Goal: Task Accomplishment & Management: Use online tool/utility

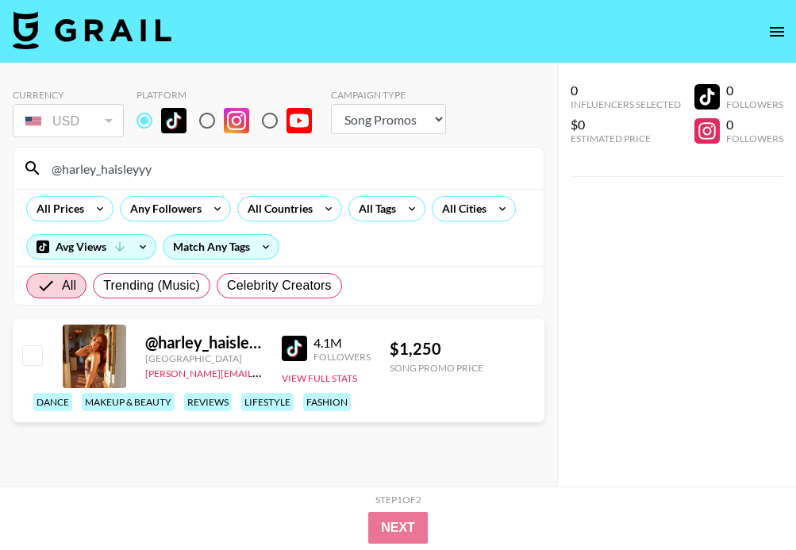
select select "Song"
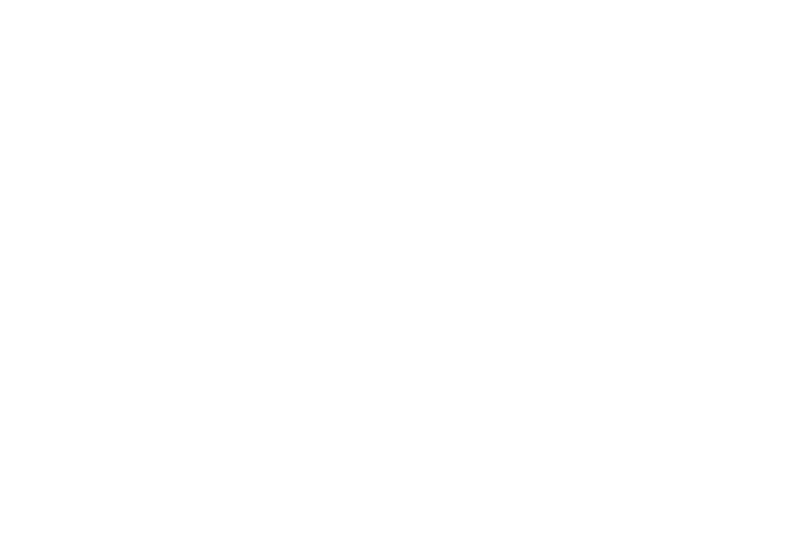
select select "Song"
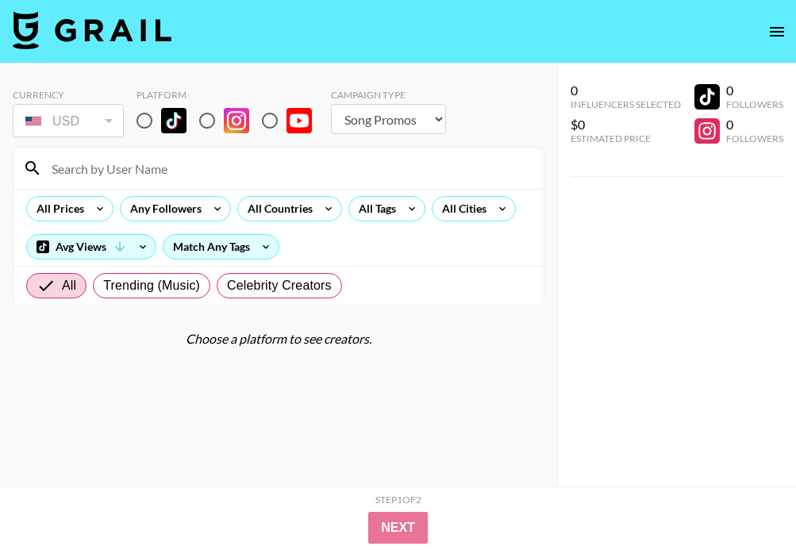
click at [144, 114] on input "radio" at bounding box center [144, 120] width 33 height 33
radio input "true"
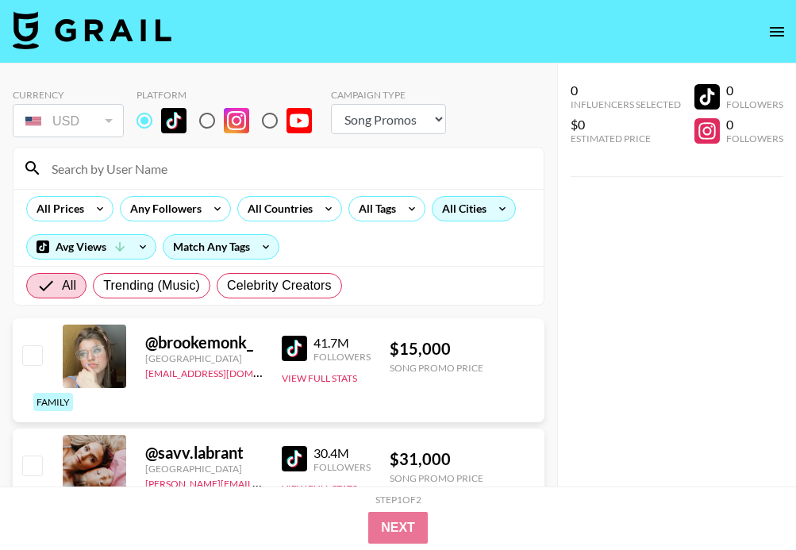
click at [468, 214] on div "All Cities" at bounding box center [461, 209] width 57 height 24
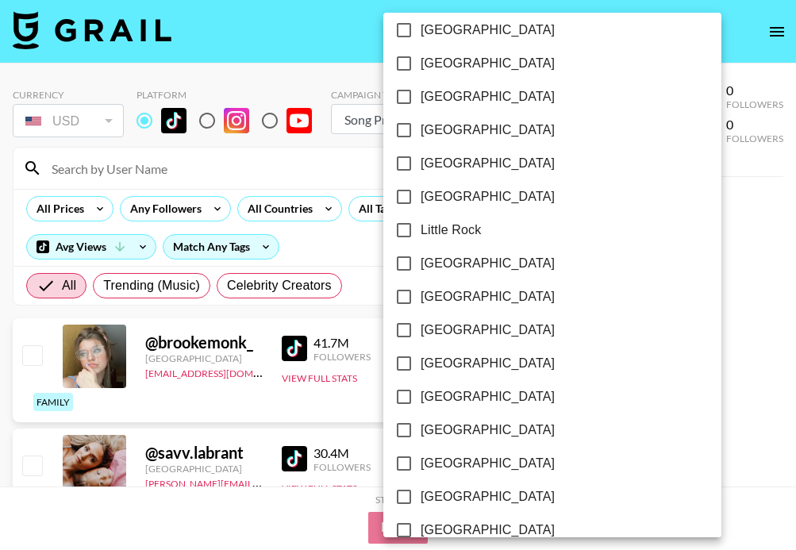
scroll to position [915, 0]
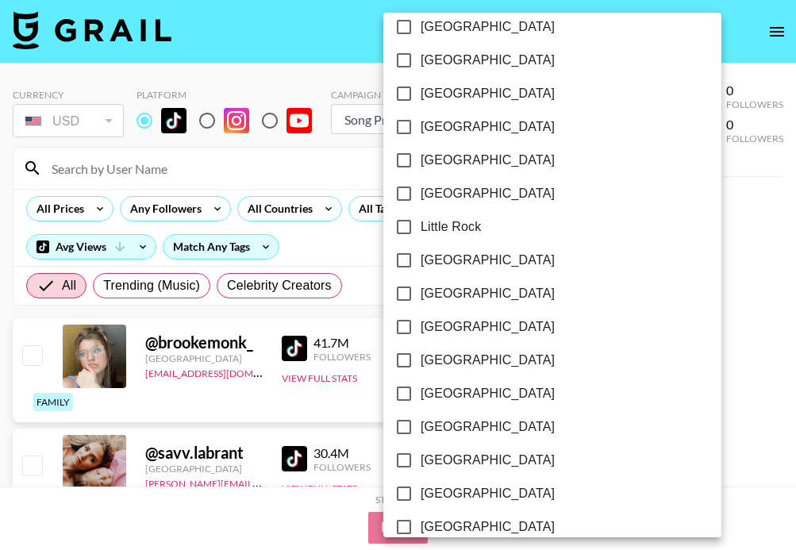
click at [445, 295] on span "[GEOGRAPHIC_DATA]" at bounding box center [488, 293] width 134 height 19
click at [421, 295] on input "[GEOGRAPHIC_DATA]" at bounding box center [403, 293] width 33 height 33
checkbox input "true"
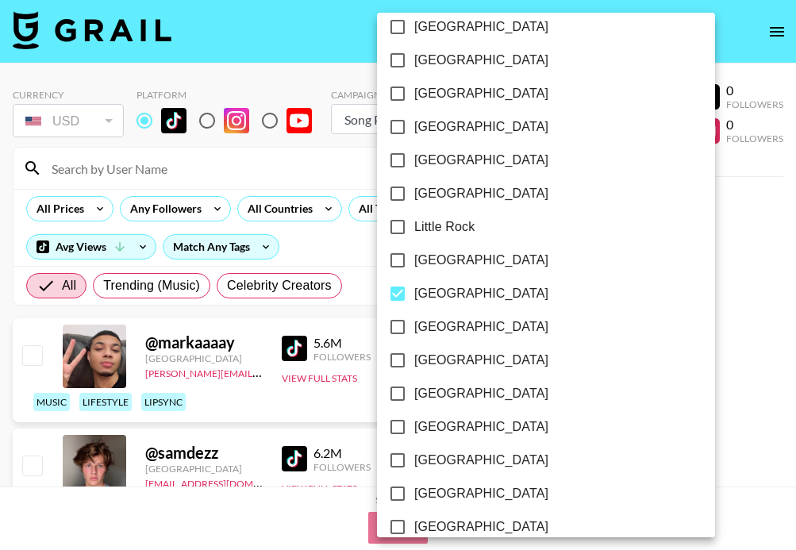
click at [297, 170] on div at bounding box center [398, 275] width 796 height 550
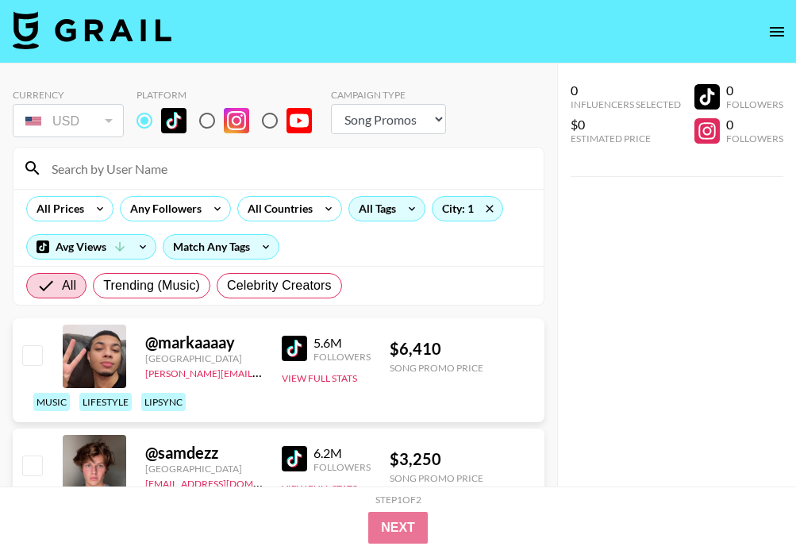
click at [391, 206] on div "All Tags" at bounding box center [374, 209] width 50 height 24
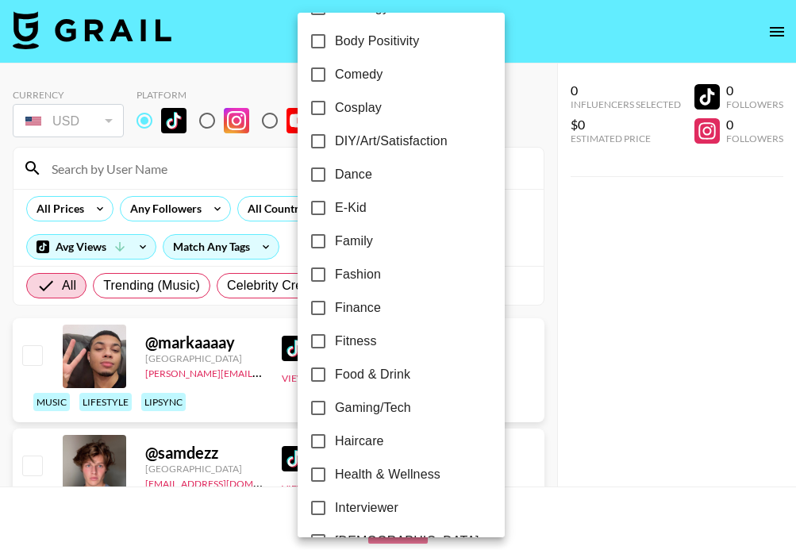
scroll to position [239, 0]
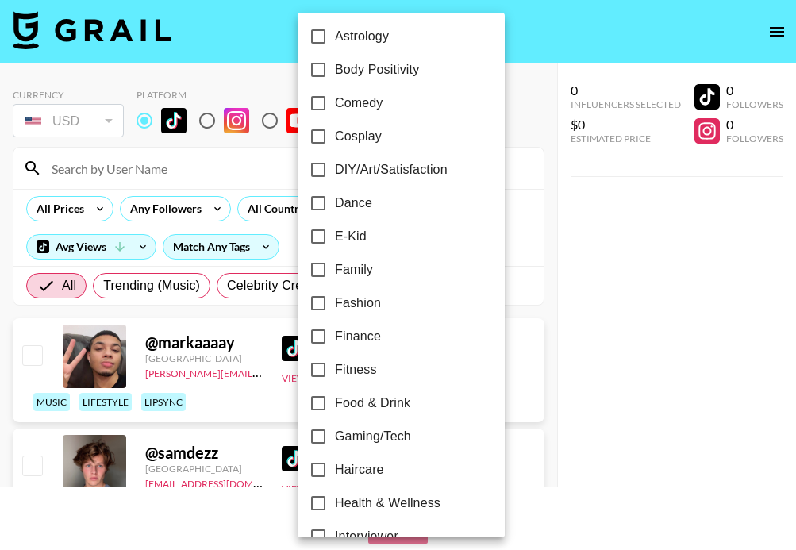
click at [352, 205] on span "Dance" at bounding box center [353, 203] width 37 height 19
click at [335, 205] on input "Dance" at bounding box center [318, 203] width 33 height 33
checkbox input "true"
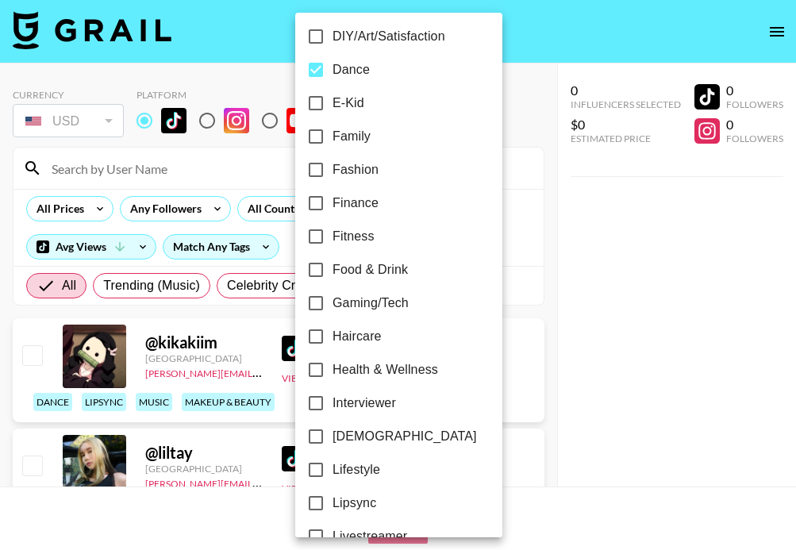
scroll to position [447, 0]
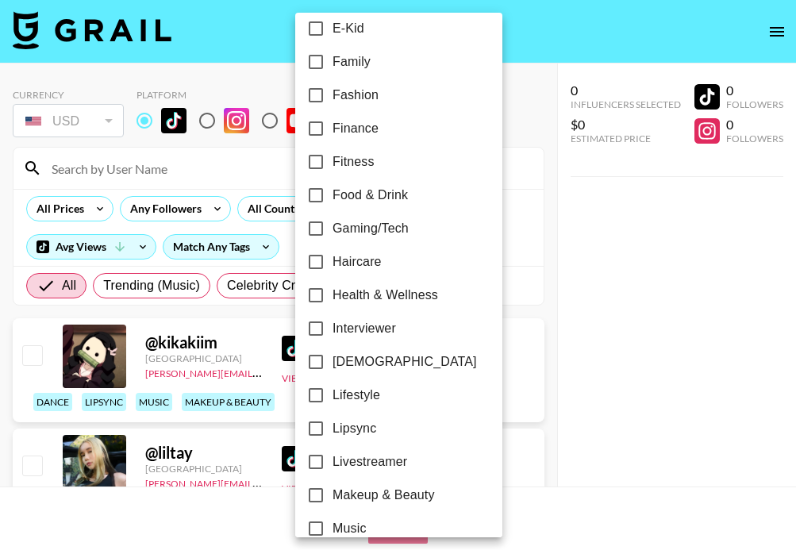
click at [358, 429] on span "Lipsync" at bounding box center [355, 428] width 44 height 19
click at [333, 429] on input "Lipsync" at bounding box center [315, 428] width 33 height 33
checkbox input "true"
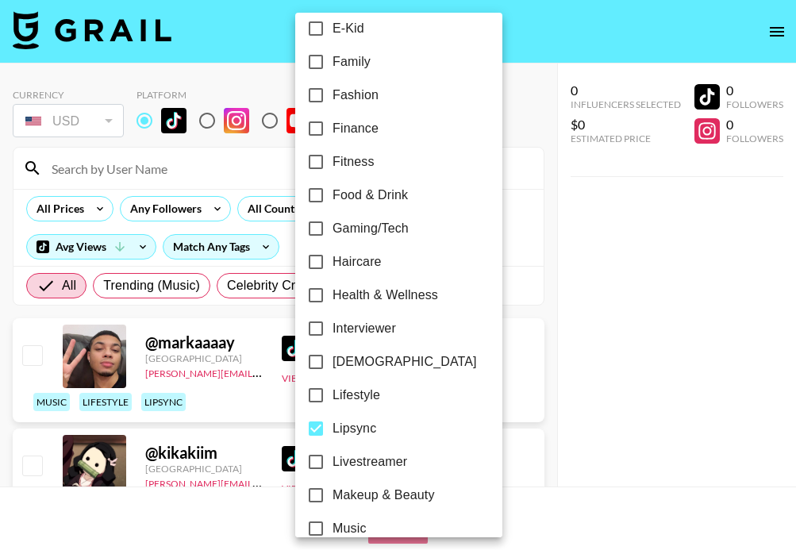
scroll to position [612, 0]
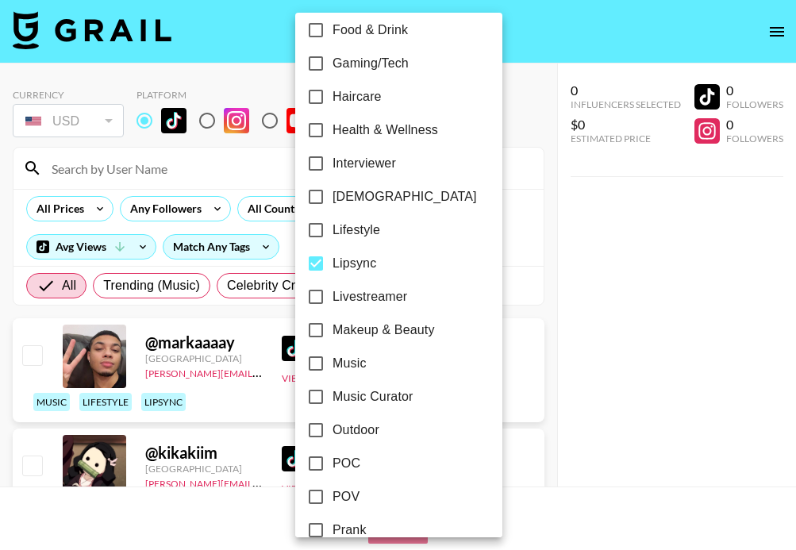
click at [643, 225] on div at bounding box center [398, 275] width 796 height 550
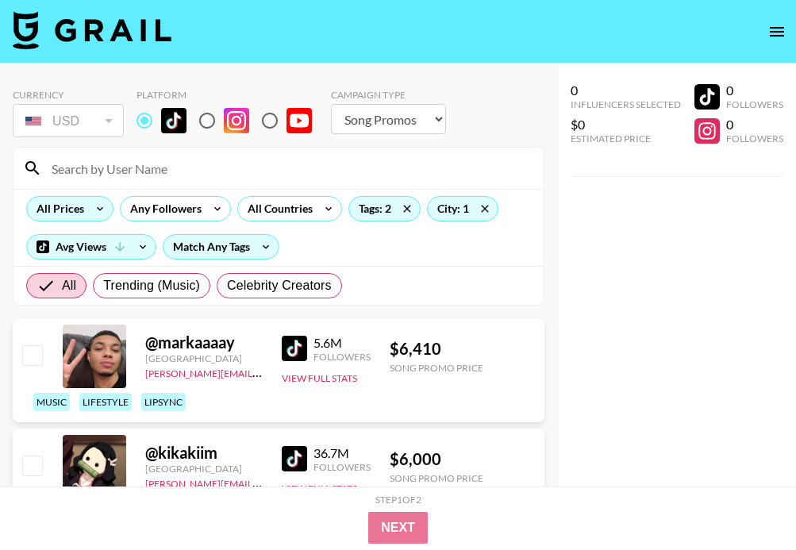
click at [86, 204] on div "All Prices" at bounding box center [69, 208] width 87 height 25
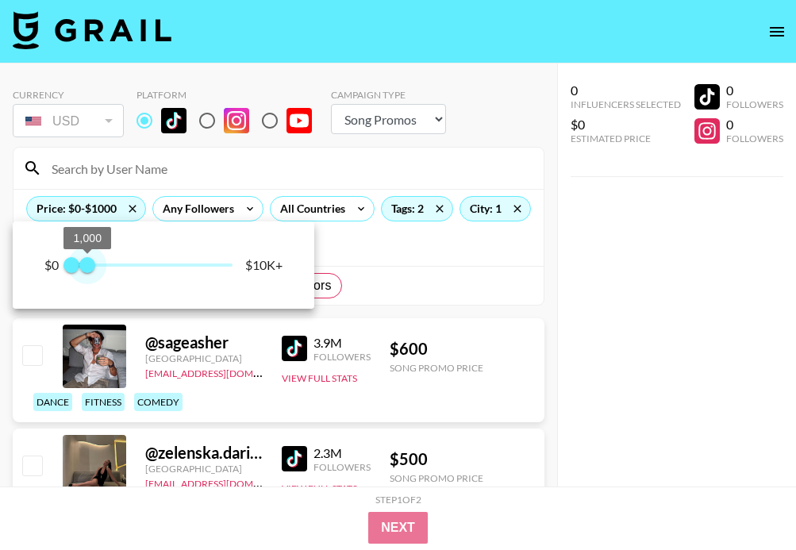
type input "750"
drag, startPoint x: 228, startPoint y: 266, endPoint x: 86, endPoint y: 256, distance: 142.4
click at [86, 257] on span "750" at bounding box center [83, 265] width 16 height 16
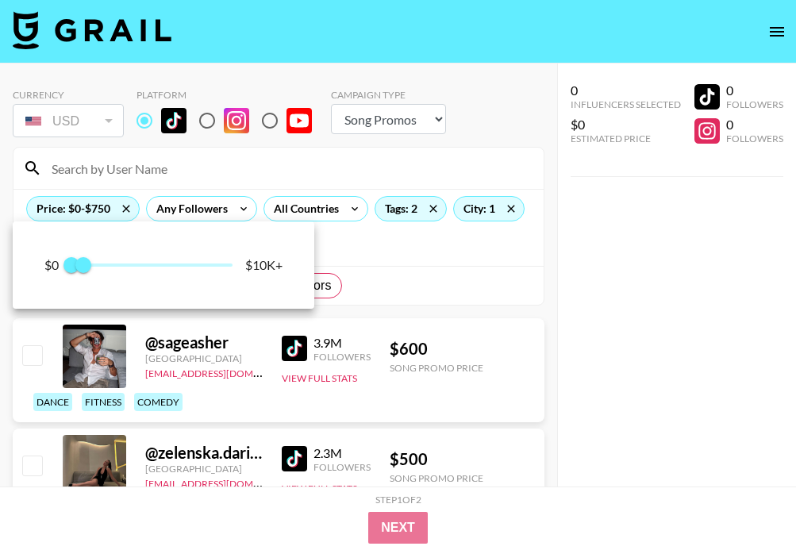
click at [479, 277] on div at bounding box center [398, 275] width 796 height 550
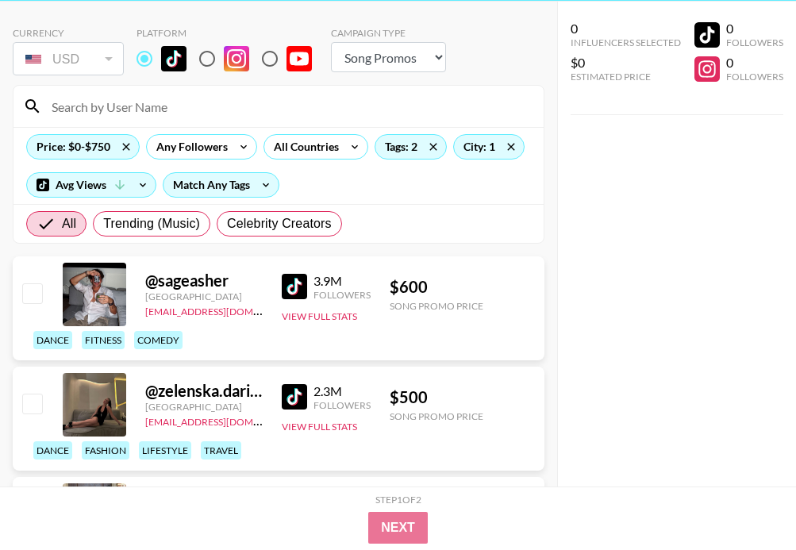
scroll to position [78, 0]
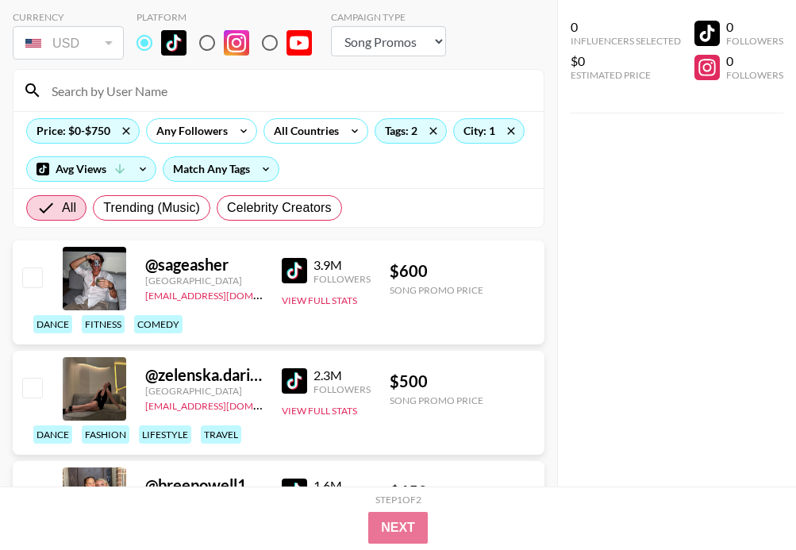
click at [293, 256] on div "3.9M Followers View Full Stats" at bounding box center [326, 279] width 89 height 56
click at [302, 271] on img at bounding box center [294, 270] width 25 height 25
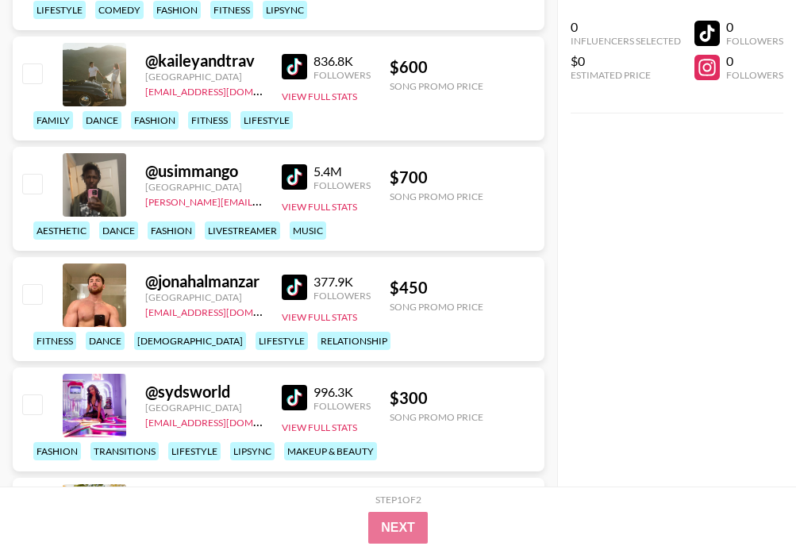
scroll to position [1280, 0]
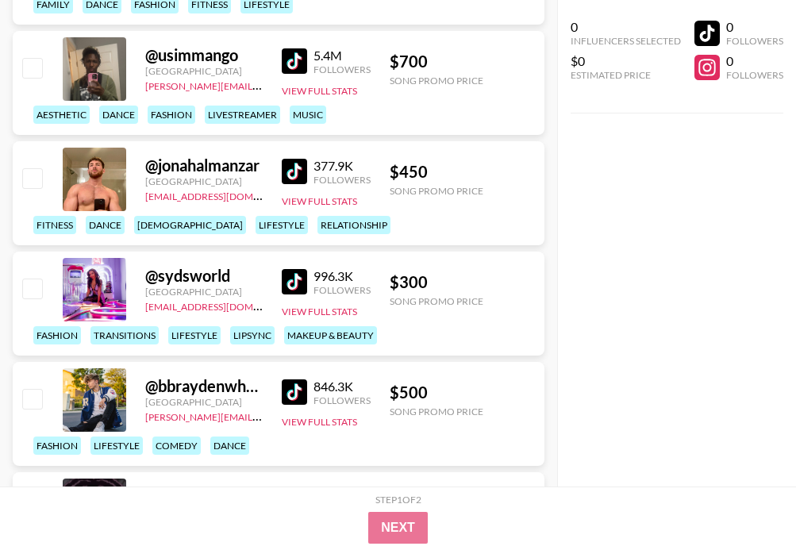
click at [293, 274] on img at bounding box center [294, 281] width 25 height 25
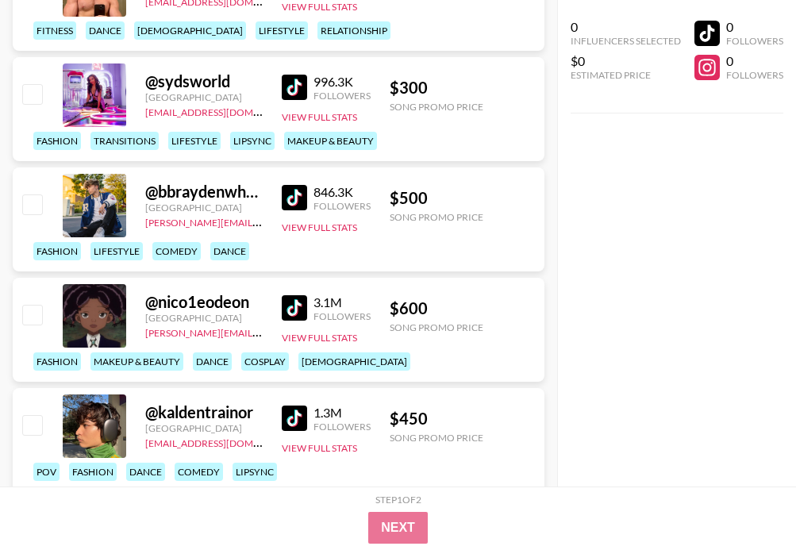
scroll to position [1492, 0]
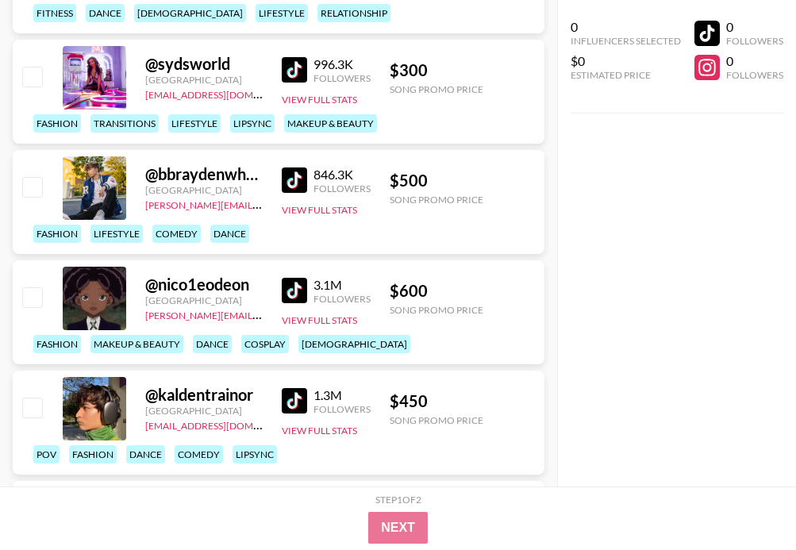
click at [294, 290] on img at bounding box center [294, 290] width 25 height 25
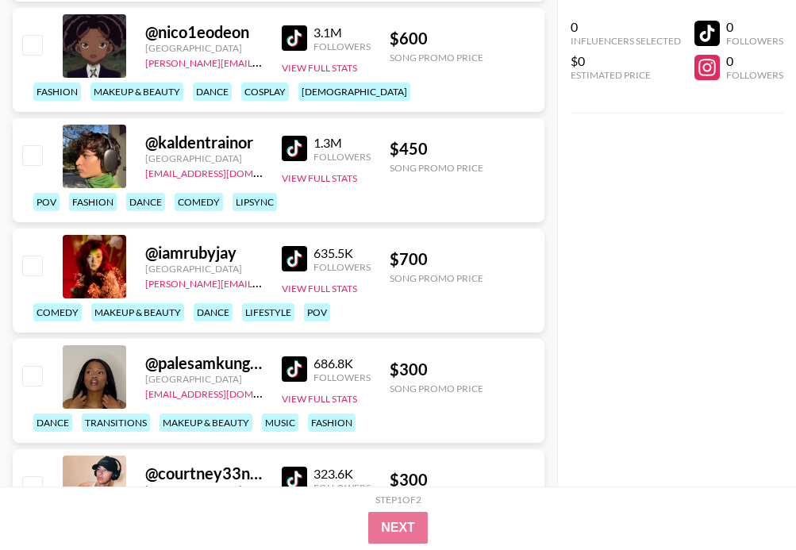
scroll to position [1861, 0]
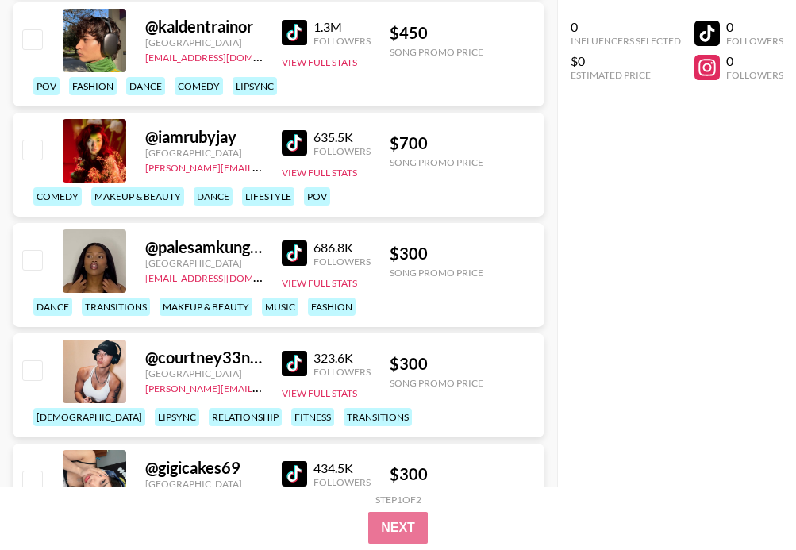
click at [294, 138] on img at bounding box center [294, 142] width 25 height 25
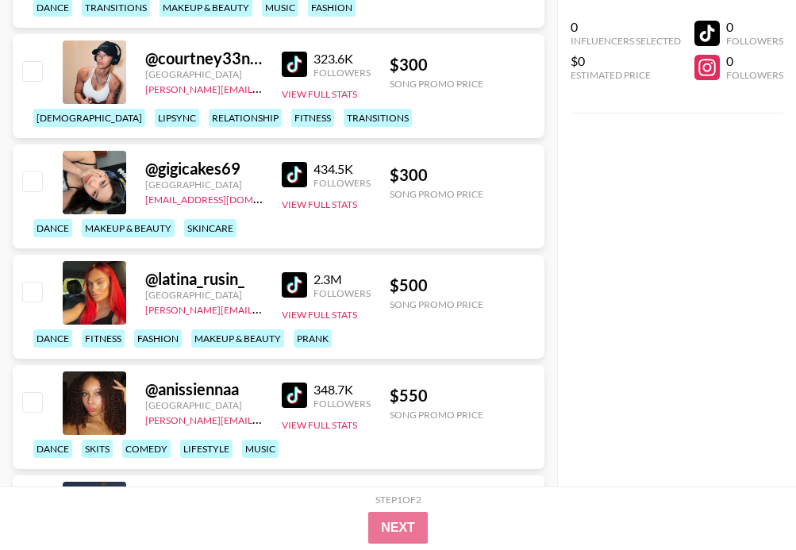
click at [295, 387] on img at bounding box center [294, 395] width 25 height 25
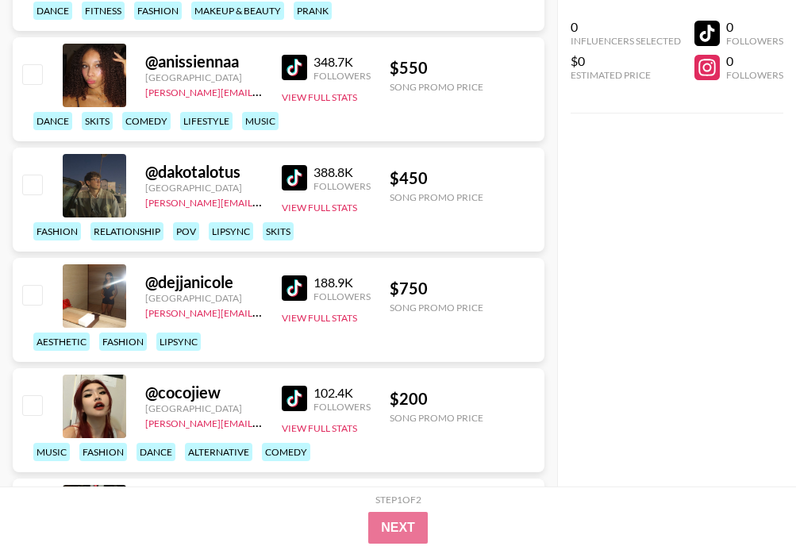
scroll to position [2728, 0]
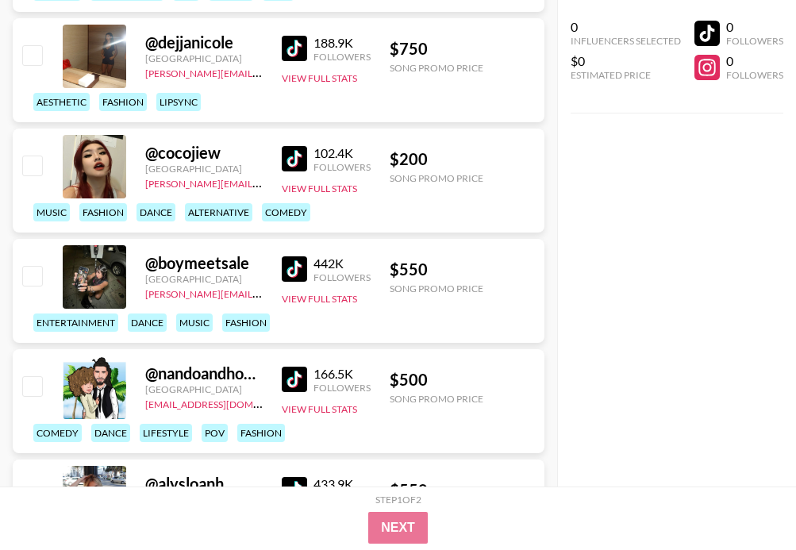
click at [299, 158] on img at bounding box center [294, 158] width 25 height 25
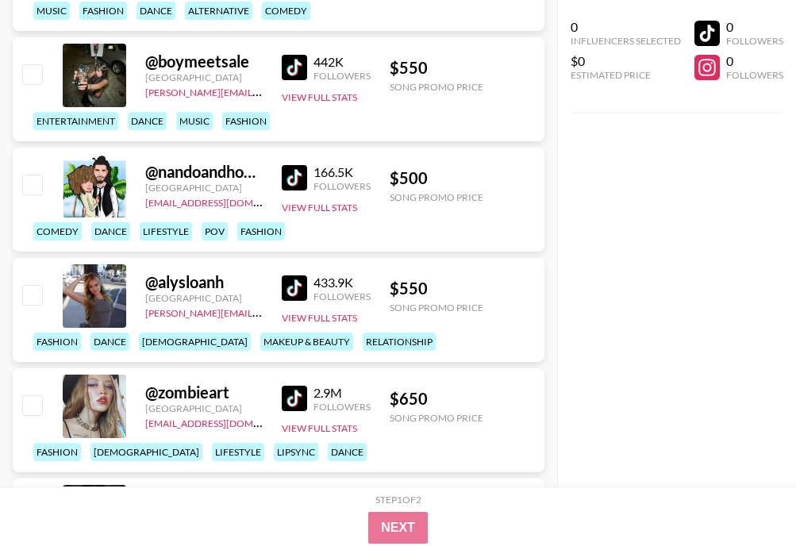
scroll to position [2931, 0]
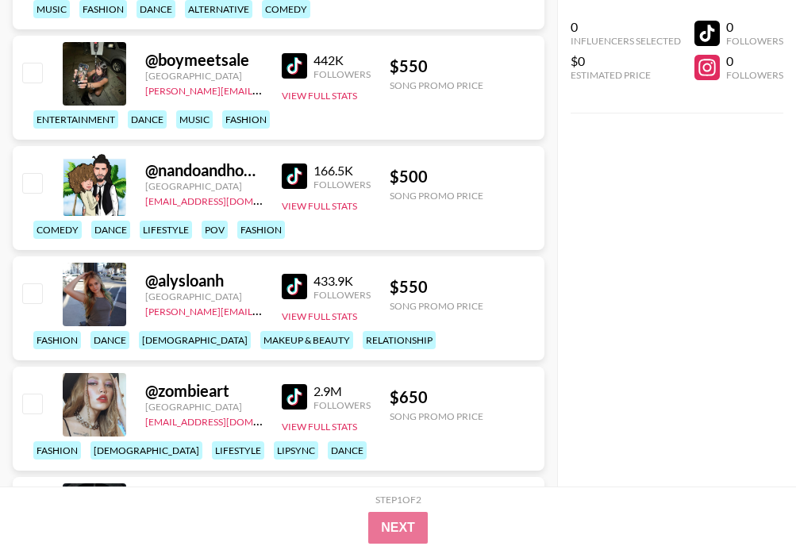
click at [286, 280] on img at bounding box center [294, 286] width 25 height 25
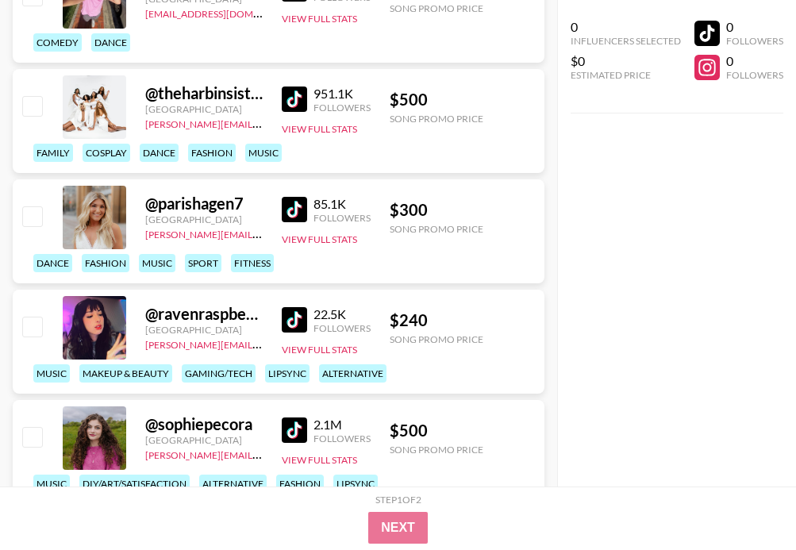
scroll to position [5691, 0]
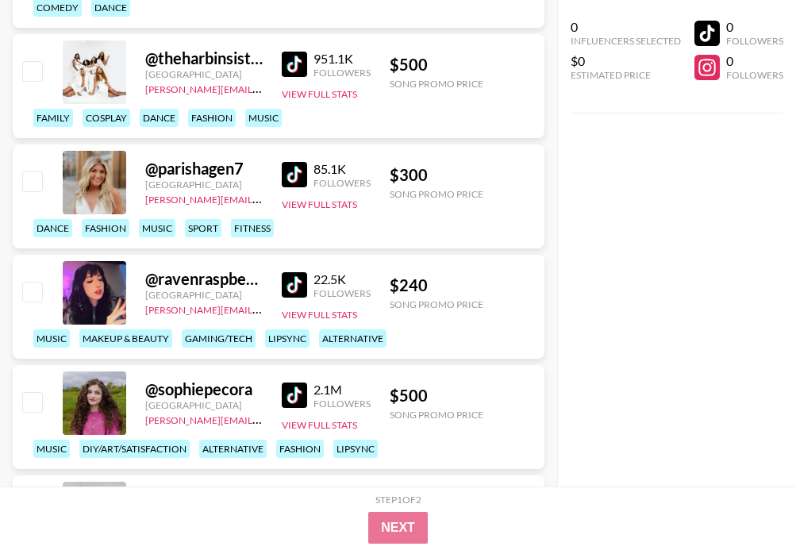
click at [291, 286] on img at bounding box center [294, 284] width 25 height 25
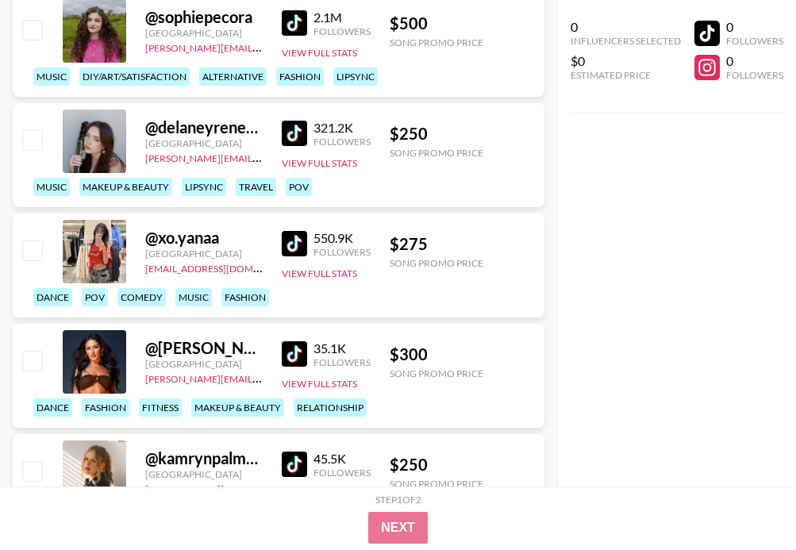
click at [291, 241] on img at bounding box center [294, 243] width 25 height 25
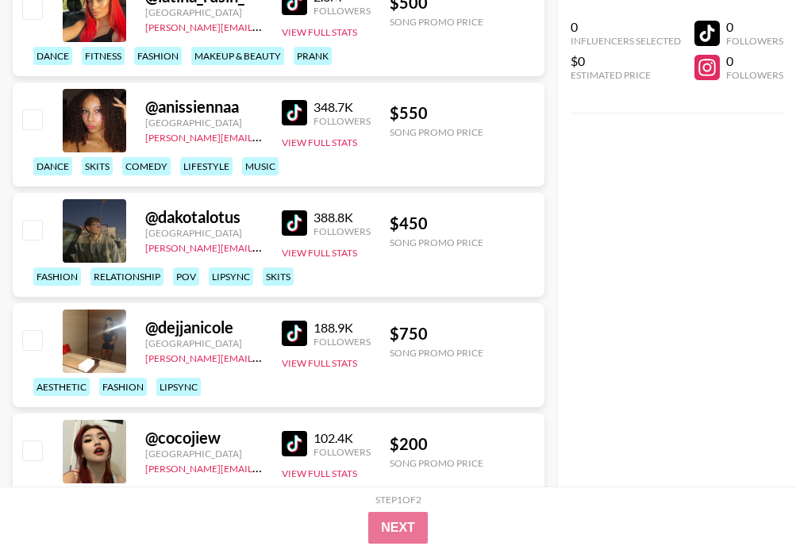
scroll to position [2499, 0]
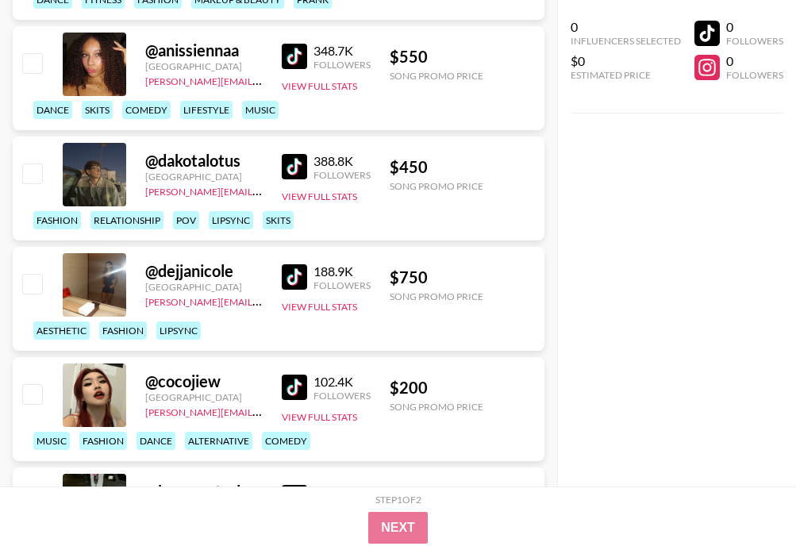
click at [295, 391] on img at bounding box center [294, 387] width 25 height 25
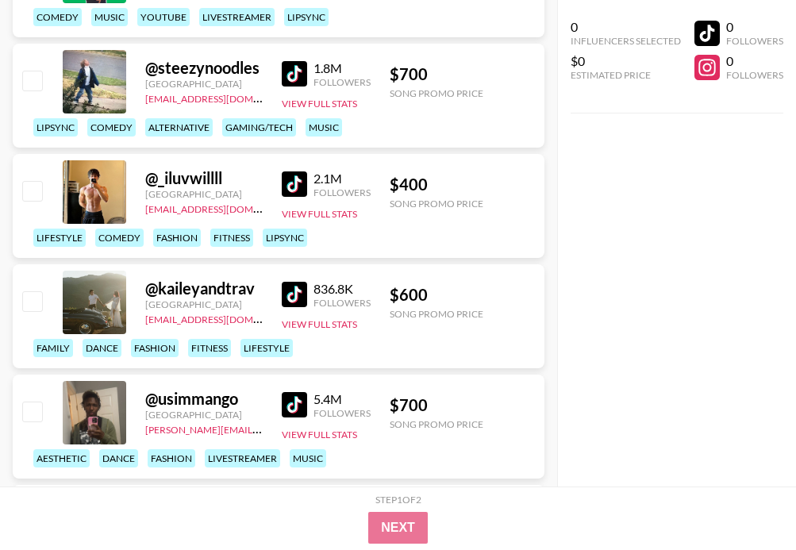
scroll to position [0, 0]
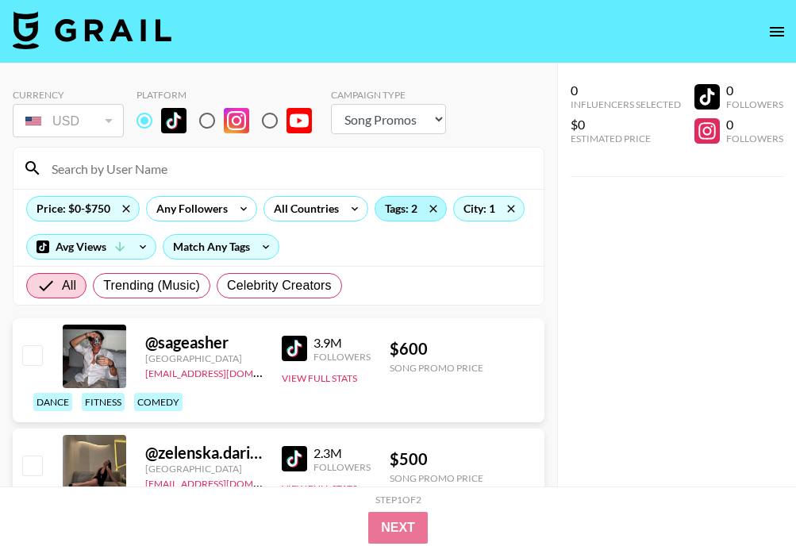
click at [402, 210] on div "Tags: 2" at bounding box center [410, 209] width 71 height 24
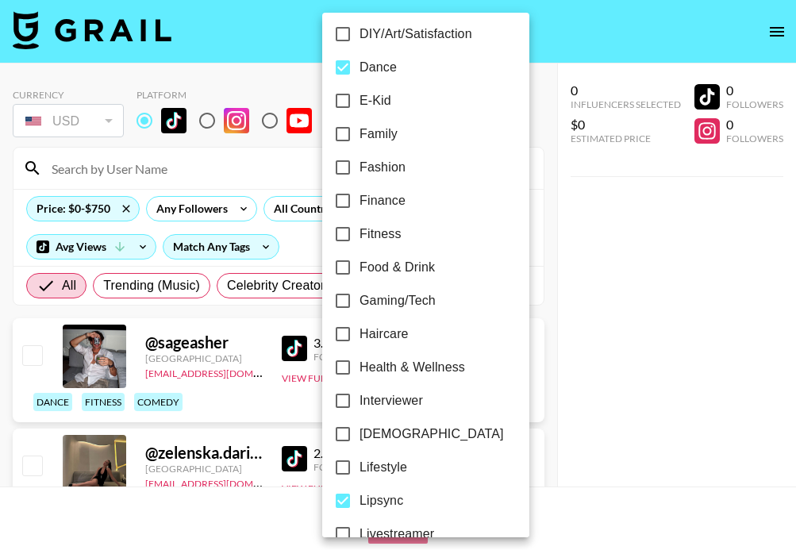
scroll to position [583, 0]
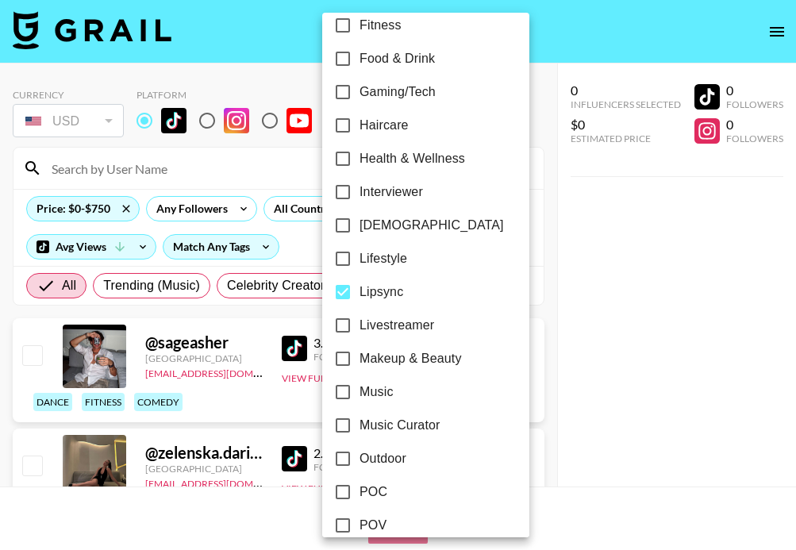
click at [381, 287] on span "Lipsync" at bounding box center [382, 292] width 44 height 19
click at [360, 287] on input "Lipsync" at bounding box center [342, 291] width 33 height 33
checkbox input "false"
click at [385, 262] on span "Lifestyle" at bounding box center [384, 258] width 48 height 19
click at [360, 262] on input "Lifestyle" at bounding box center [342, 258] width 33 height 33
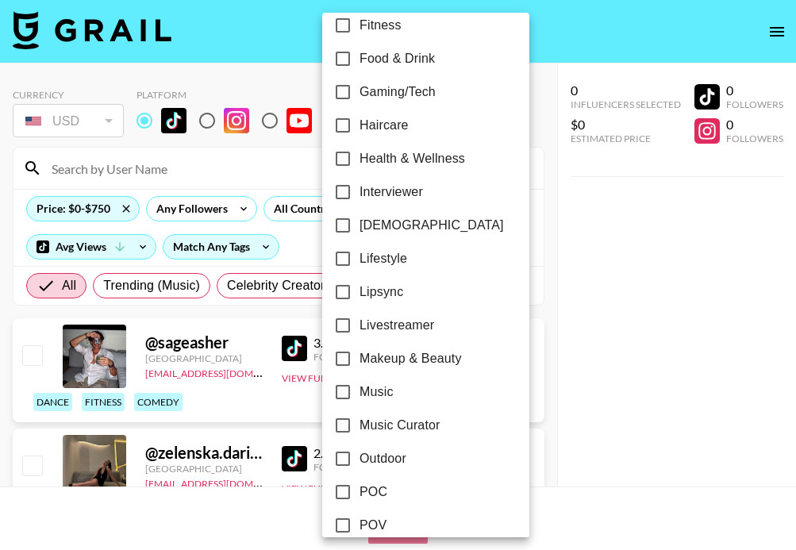
checkbox input "true"
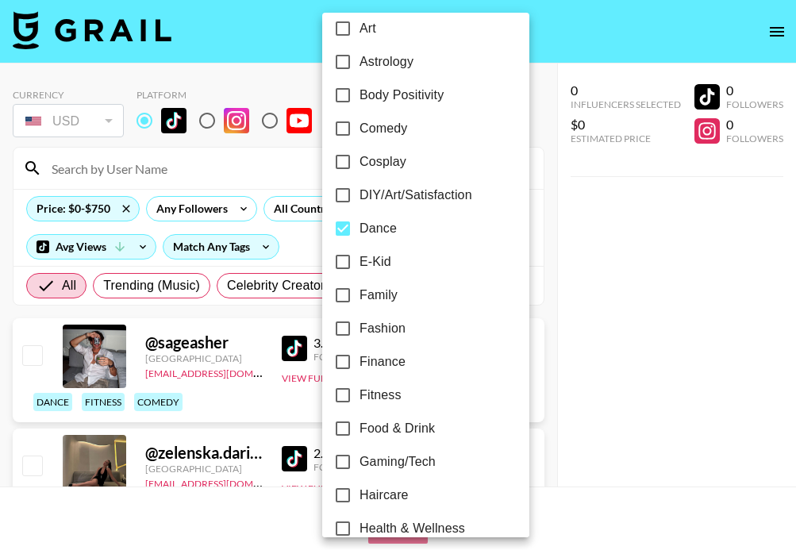
scroll to position [0, 0]
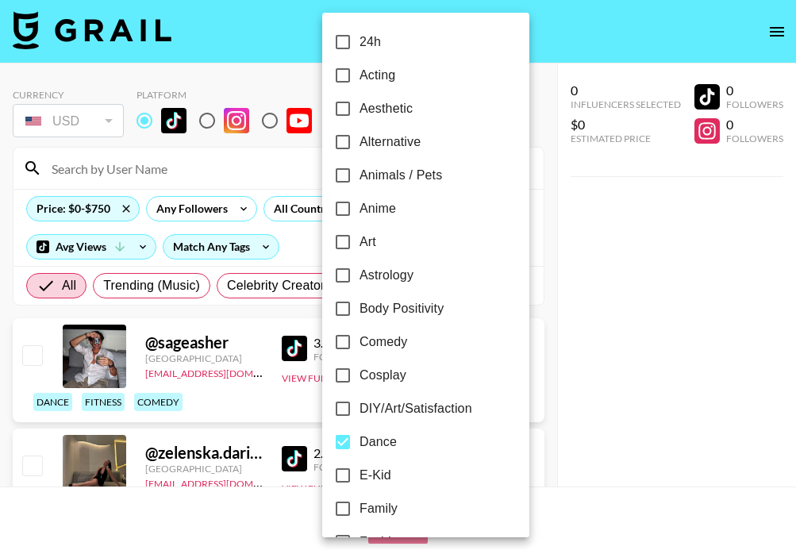
click at [368, 445] on span "Dance" at bounding box center [378, 442] width 37 height 19
click at [360, 445] on input "Dance" at bounding box center [342, 442] width 33 height 33
checkbox input "false"
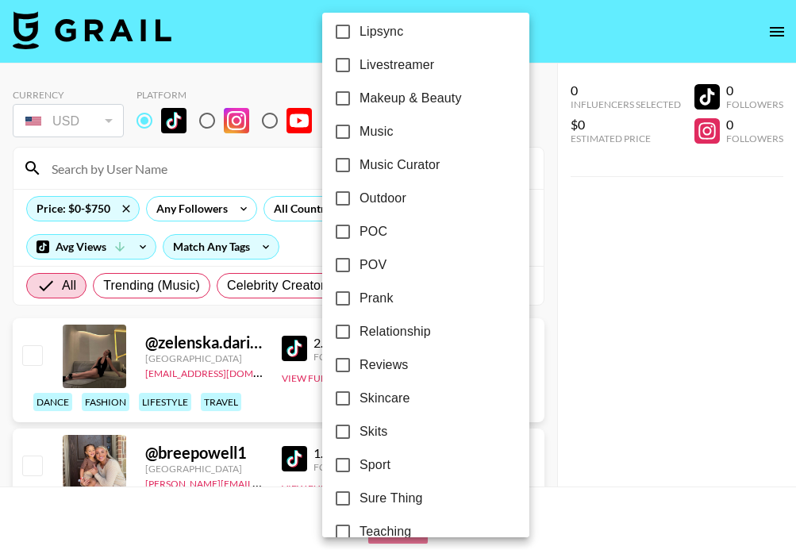
scroll to position [968, 0]
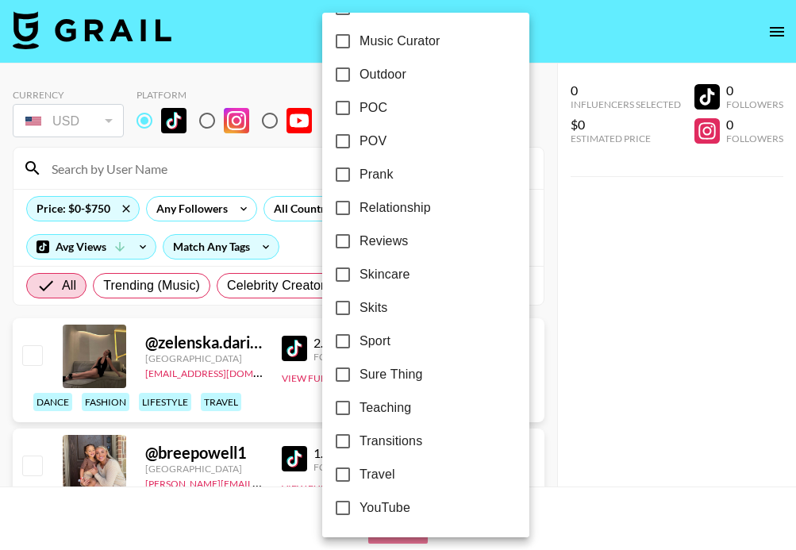
click at [606, 306] on div at bounding box center [398, 275] width 796 height 550
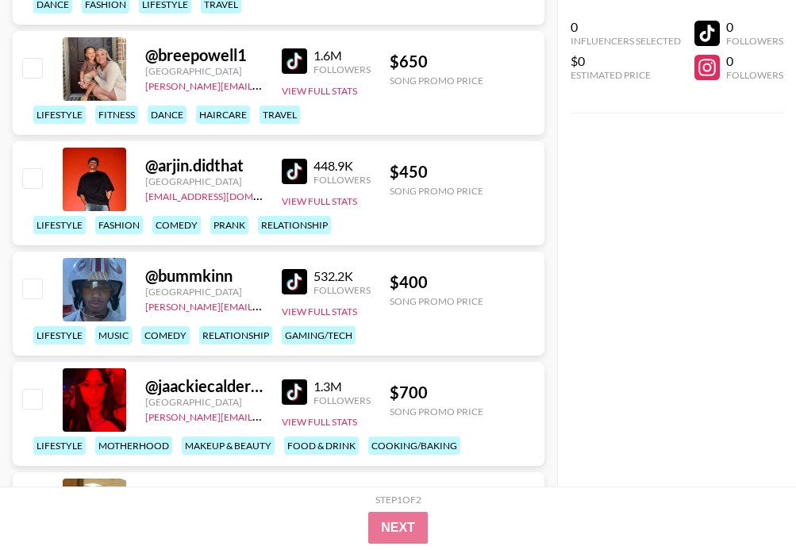
scroll to position [497, 0]
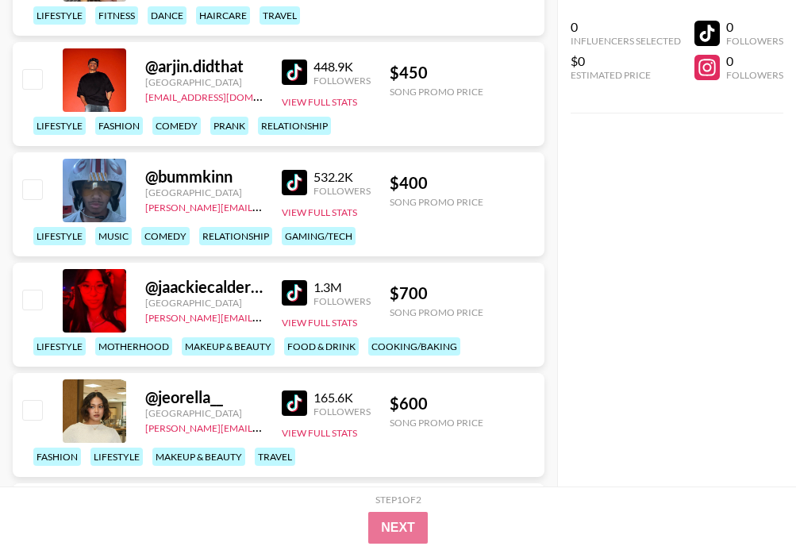
click at [298, 406] on img at bounding box center [294, 403] width 25 height 25
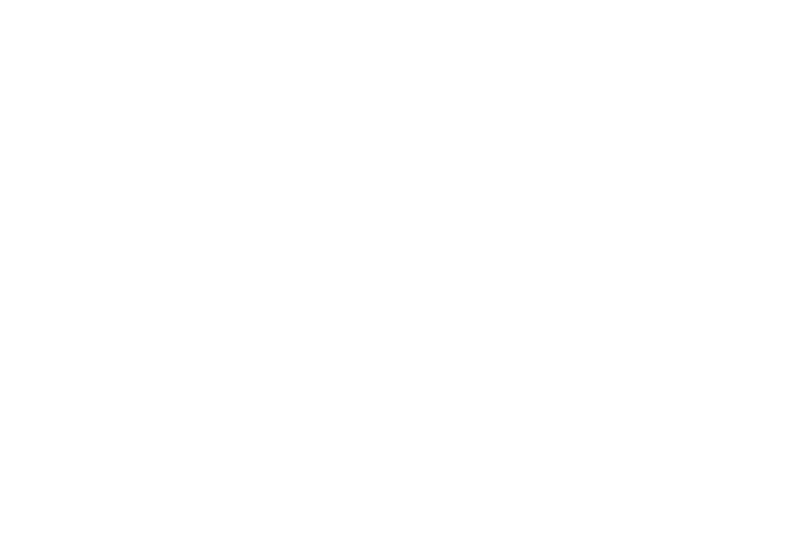
select select "Song"
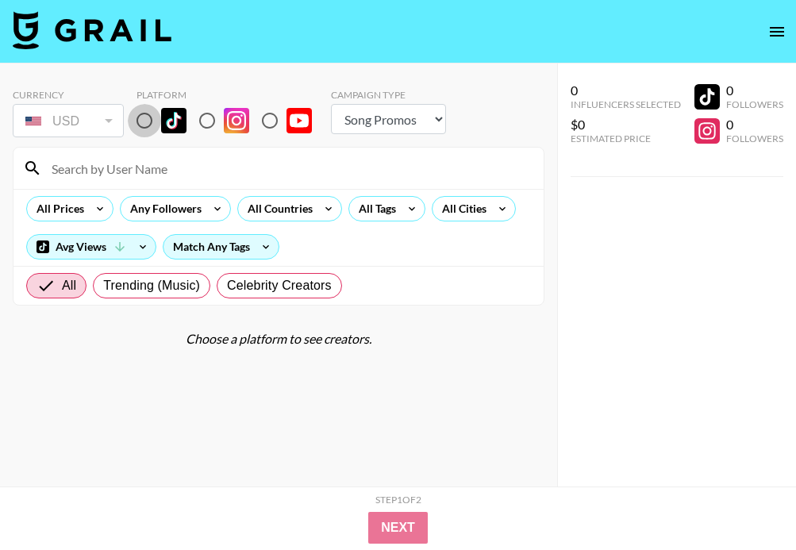
click at [146, 124] on input "radio" at bounding box center [144, 120] width 33 height 33
radio input "true"
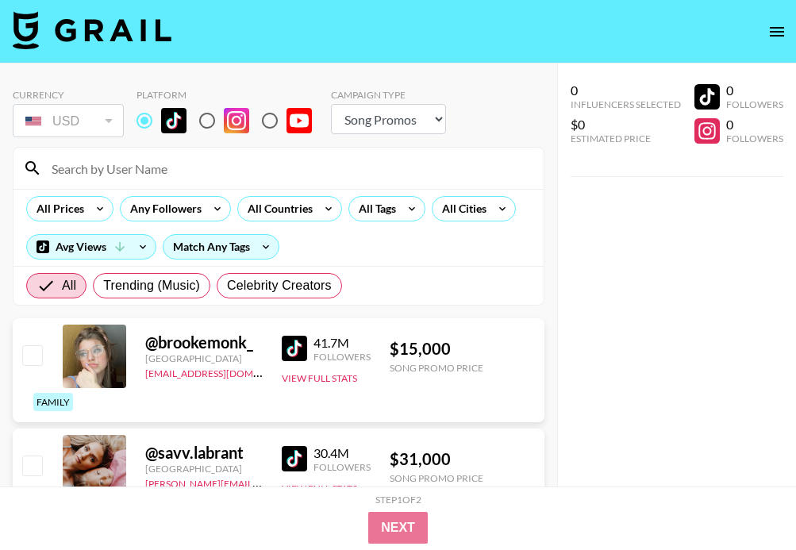
click at [157, 158] on input at bounding box center [288, 168] width 492 height 25
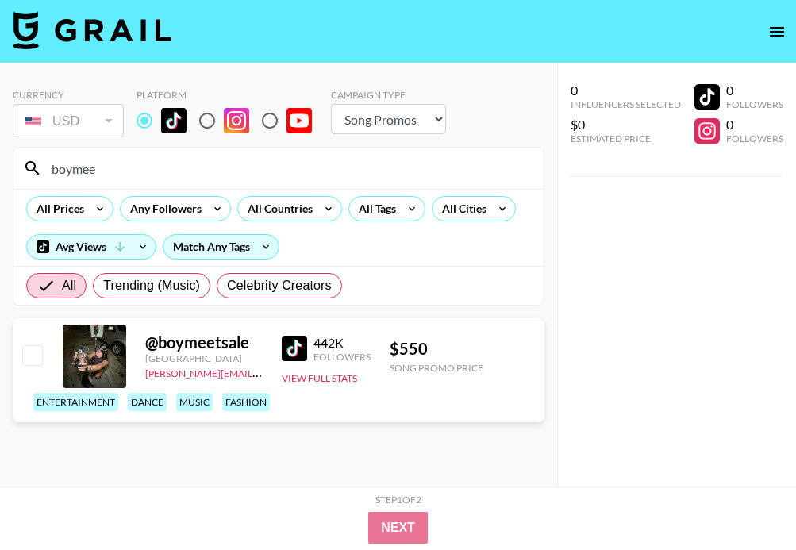
type input "boymee"
